Goal: Check status: Check status

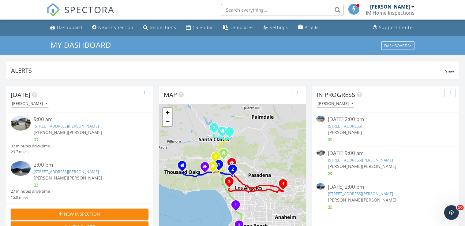
scroll to position [563, 471]
click at [77, 128] on link "17022 Condon Ave, Lawndale, CA 90260" at bounding box center [66, 126] width 65 height 6
click at [90, 172] on link "2275 W 25th St Spc 62, San Pedro, CA 90732" at bounding box center [66, 172] width 65 height 6
click at [340, 104] on div "[PERSON_NAME]" at bounding box center [336, 104] width 36 height 4
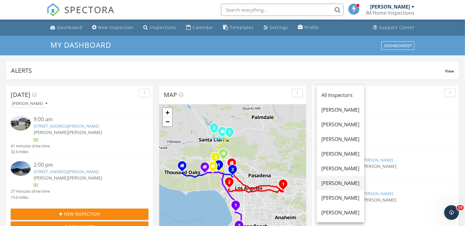
click at [338, 189] on link "[PERSON_NAME]" at bounding box center [341, 183] width 48 height 15
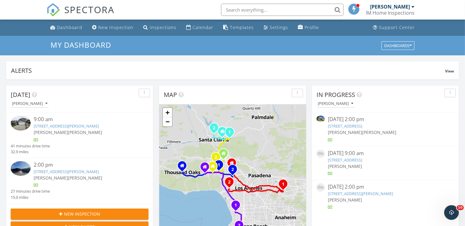
click at [375, 163] on div "665 Lidford Ave, La Puente, CA 91744" at bounding box center [385, 160] width 115 height 6
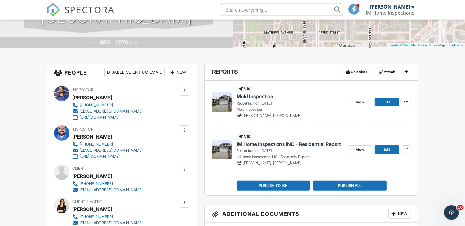
scroll to position [129, 0]
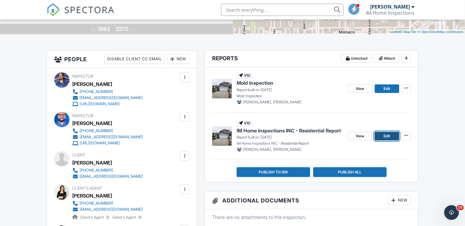
click at [385, 137] on span "Edit" at bounding box center [387, 136] width 6 height 6
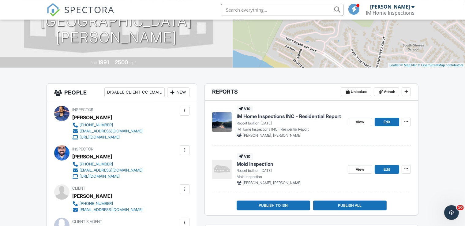
scroll to position [97, 0]
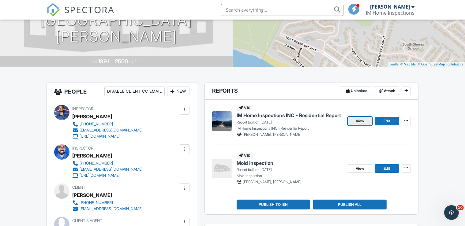
click at [366, 121] on link "View" at bounding box center [360, 121] width 25 height 9
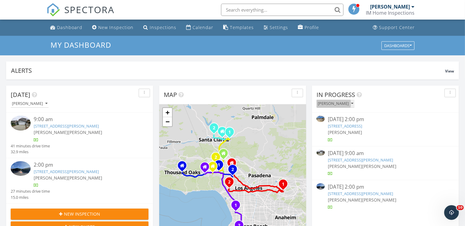
click at [351, 106] on icon "button" at bounding box center [352, 104] width 2 height 4
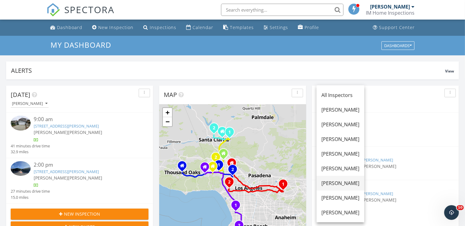
click at [346, 182] on div "[PERSON_NAME]" at bounding box center [341, 183] width 38 height 7
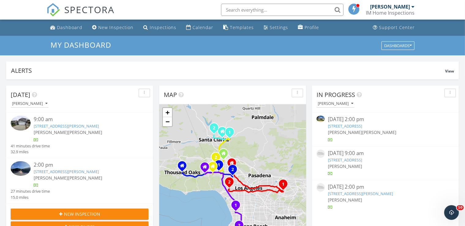
click at [358, 191] on div "10365 Ilona Ave, Los Angeles, CA 90064" at bounding box center [385, 194] width 115 height 6
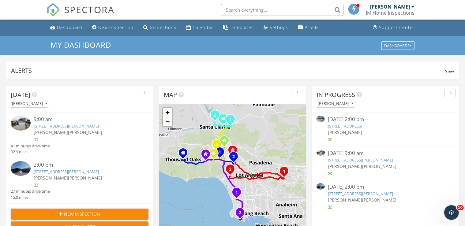
click at [94, 124] on link "[STREET_ADDRESS][PERSON_NAME]" at bounding box center [66, 126] width 65 height 6
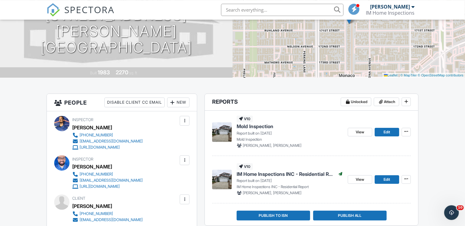
scroll to position [129, 0]
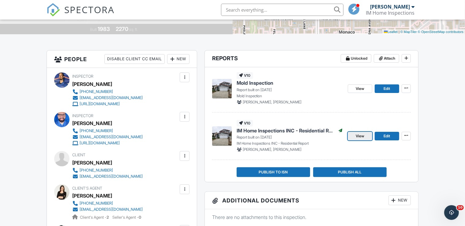
click at [368, 134] on link "View" at bounding box center [360, 136] width 25 height 9
